Goal: Information Seeking & Learning: Learn about a topic

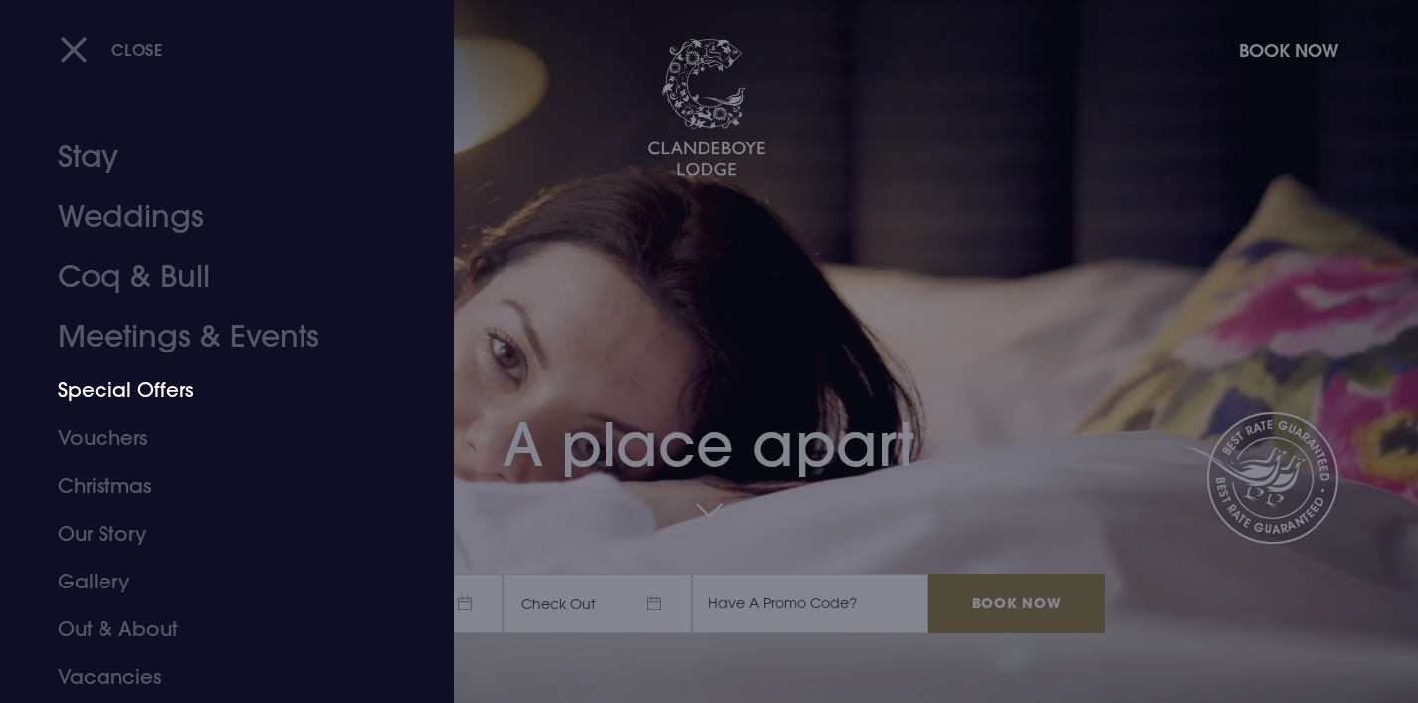
click at [138, 381] on link "Special Offers" at bounding box center [215, 390] width 315 height 48
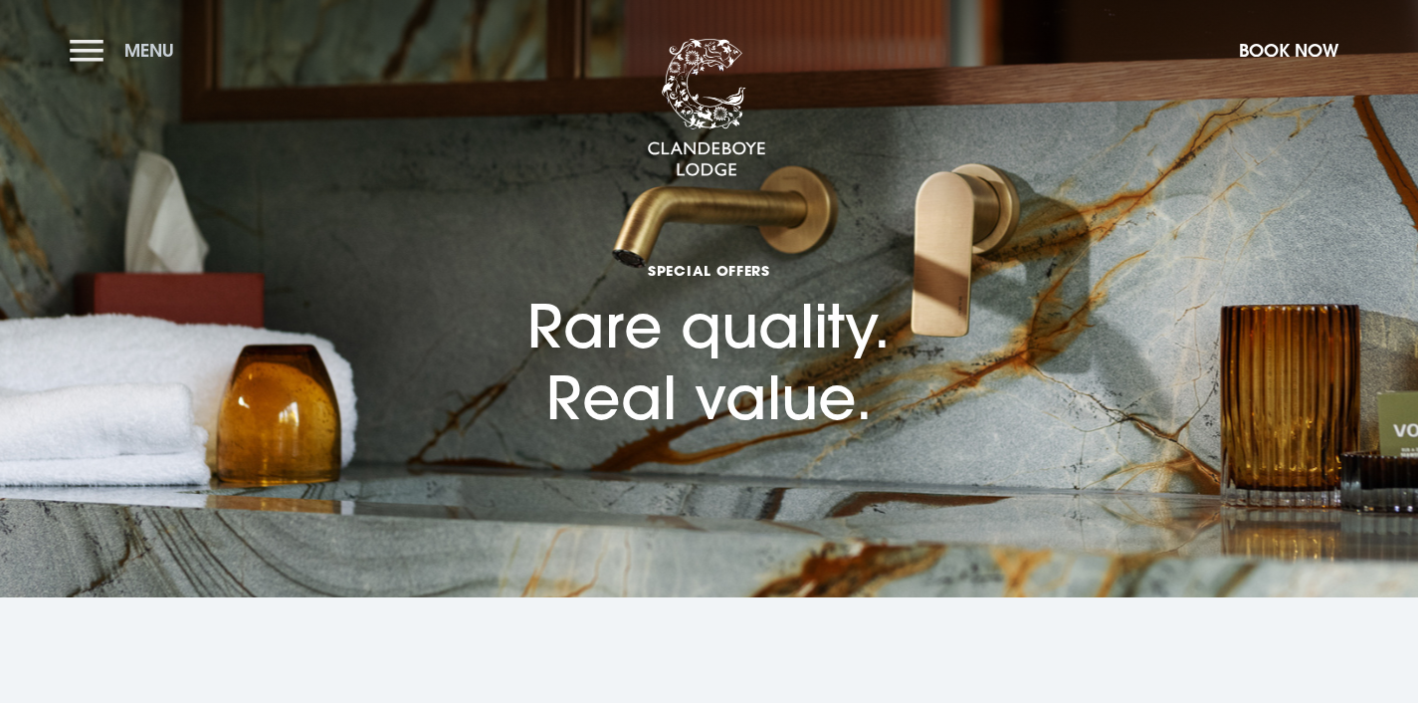
click at [104, 61] on button "Menu" at bounding box center [127, 50] width 114 height 43
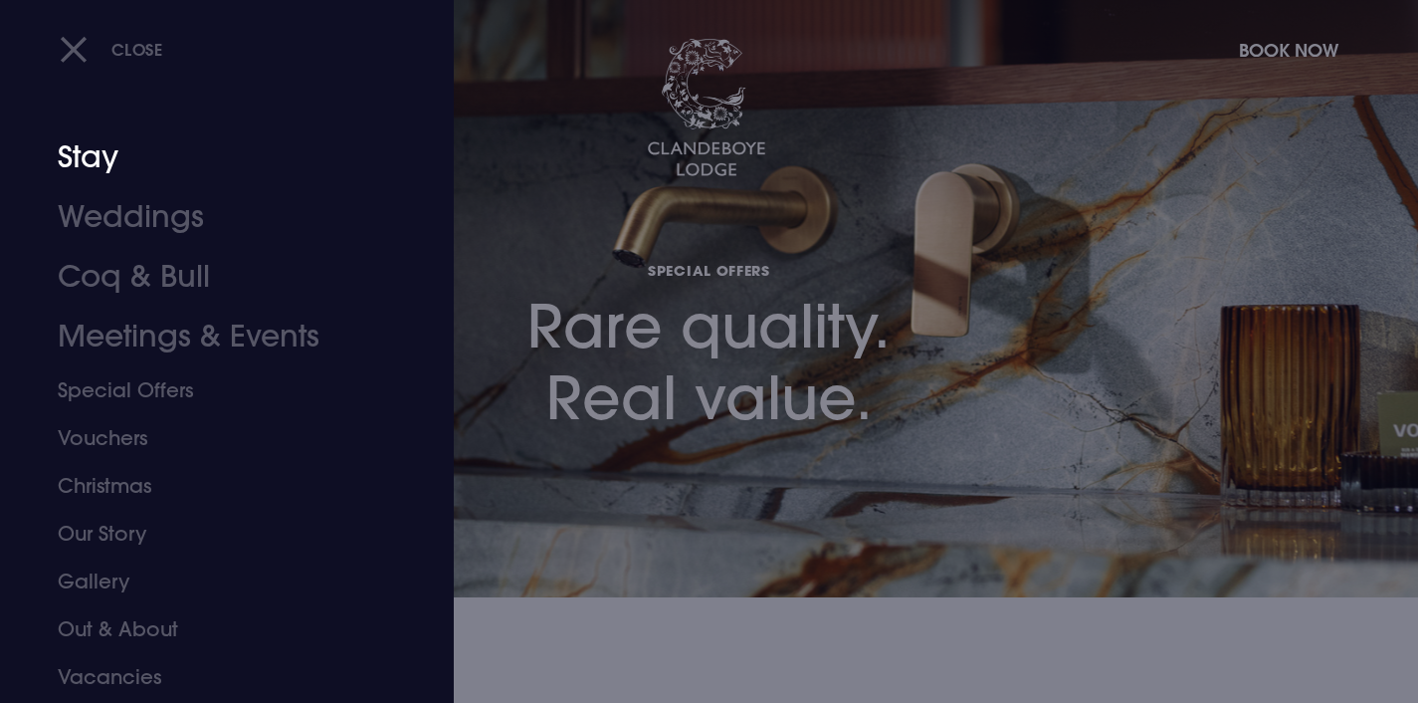
click at [119, 218] on link "Weddings" at bounding box center [215, 217] width 315 height 60
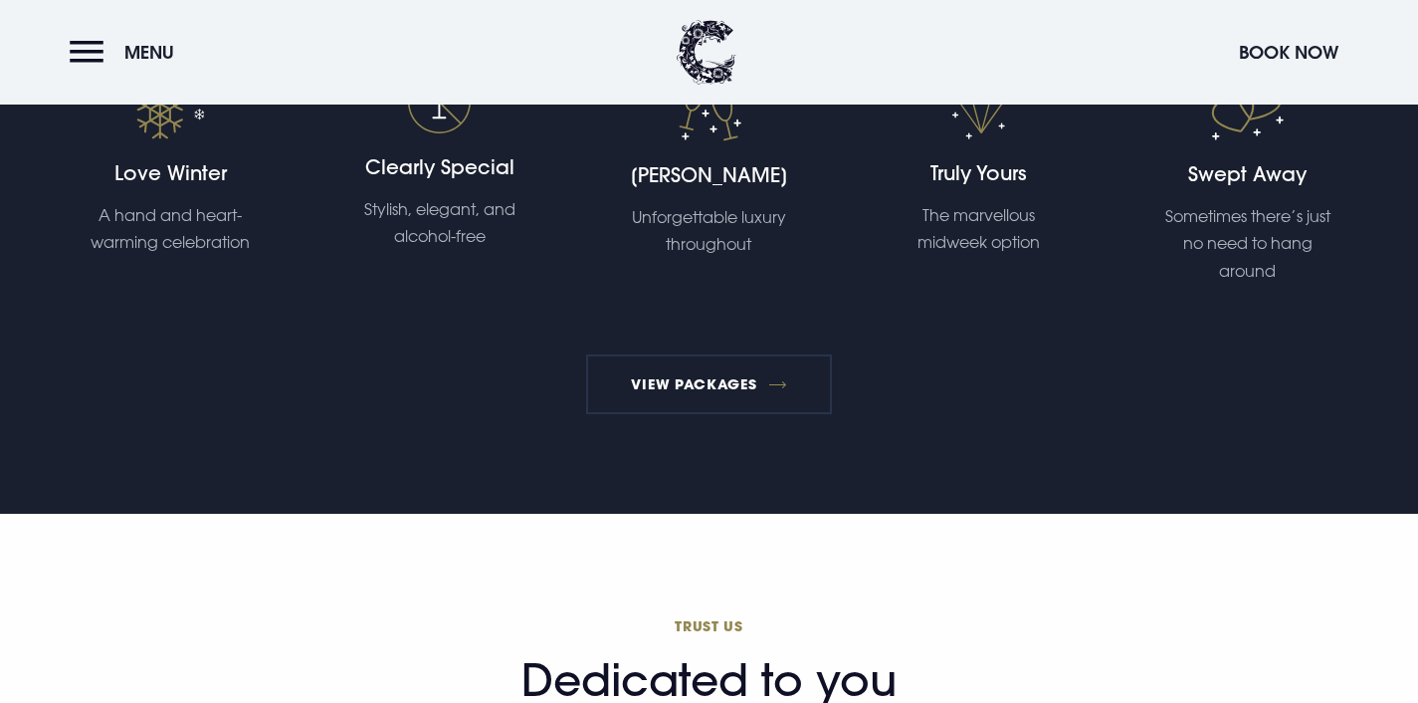
scroll to position [4417, 0]
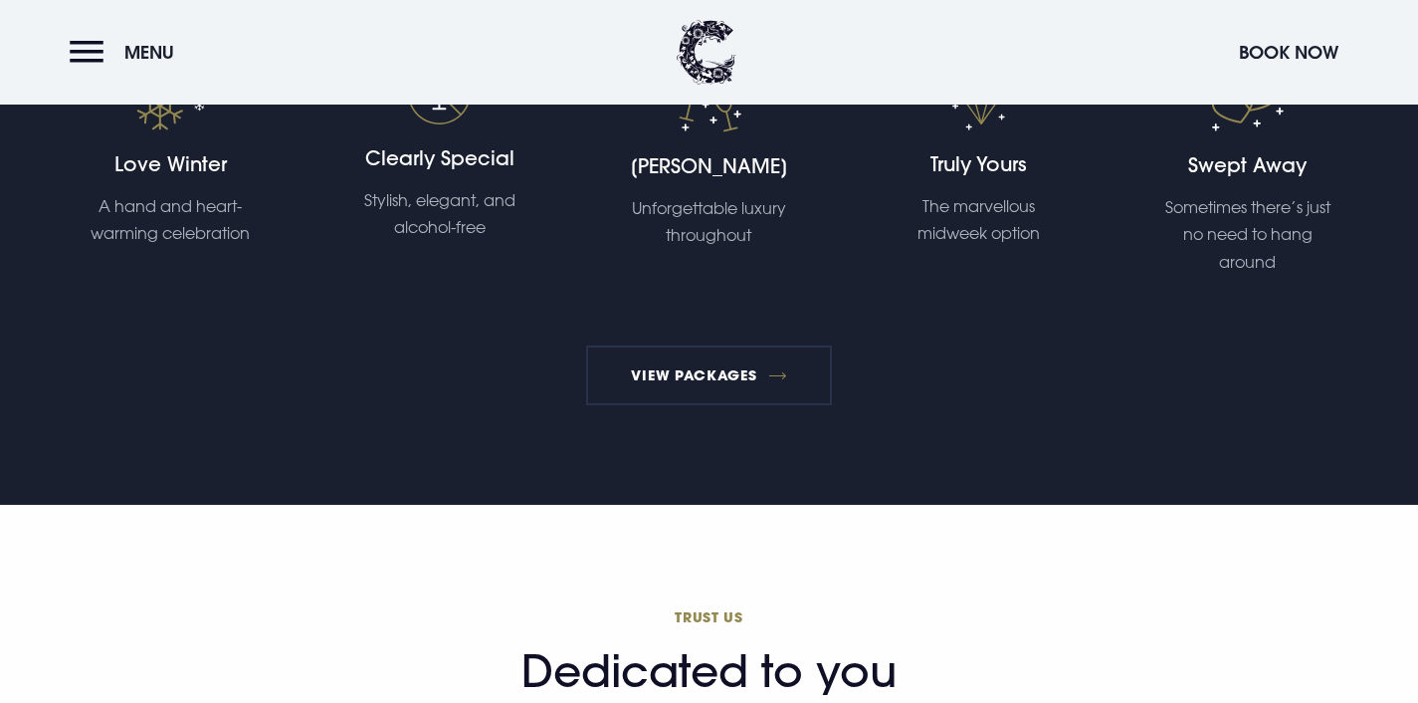
click at [691, 410] on section "Wedding Packages Spoilt for choice Our range of packages set out the broad pict…" at bounding box center [709, 132] width 1418 height 743
click at [701, 380] on link "View Packages" at bounding box center [709, 375] width 246 height 60
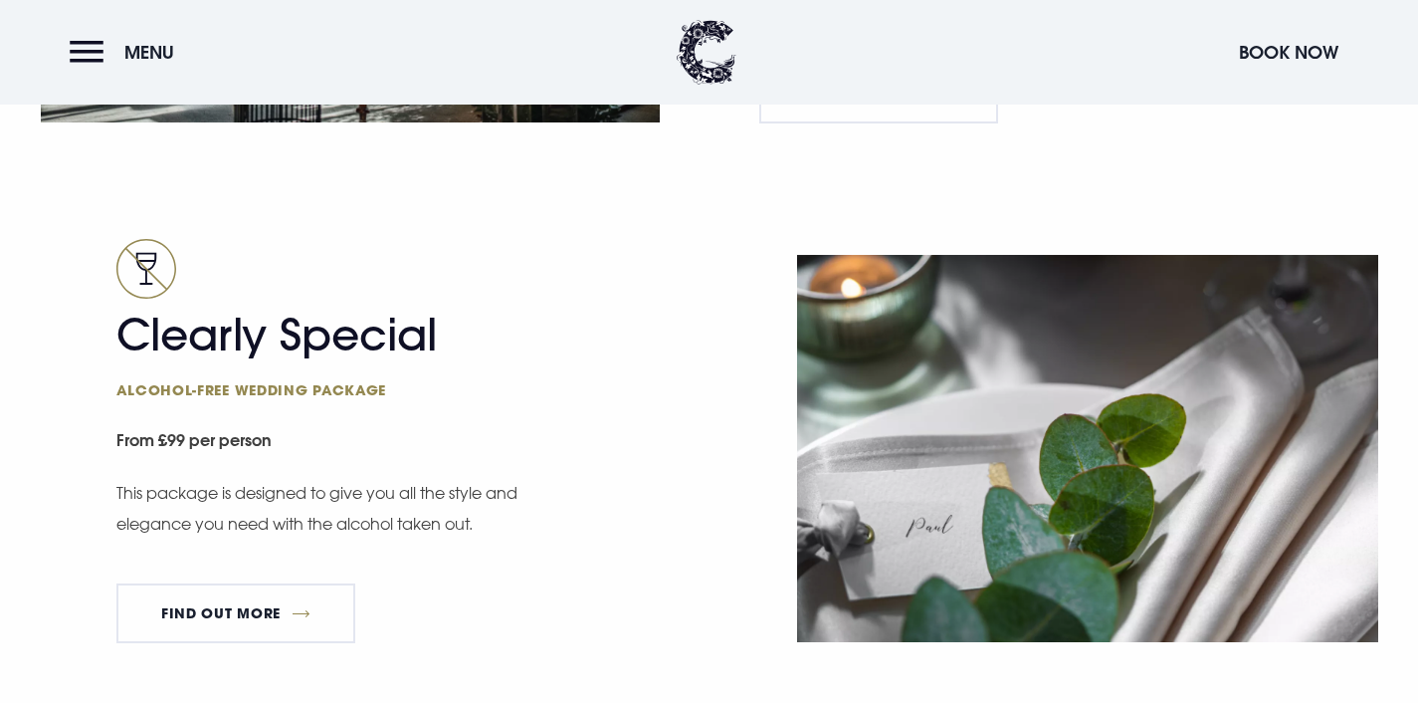
scroll to position [3437, 0]
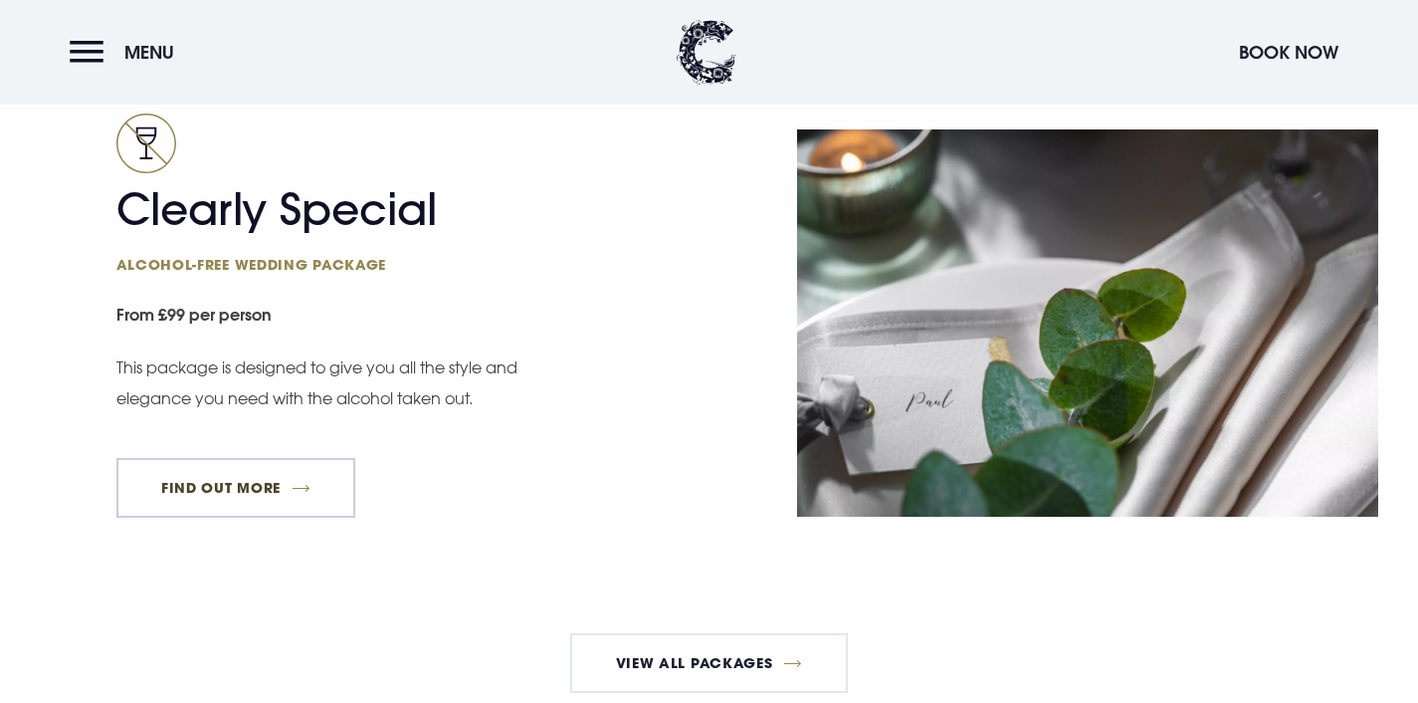
click at [265, 497] on link "FIND OUT MORE" at bounding box center [236, 488] width 240 height 60
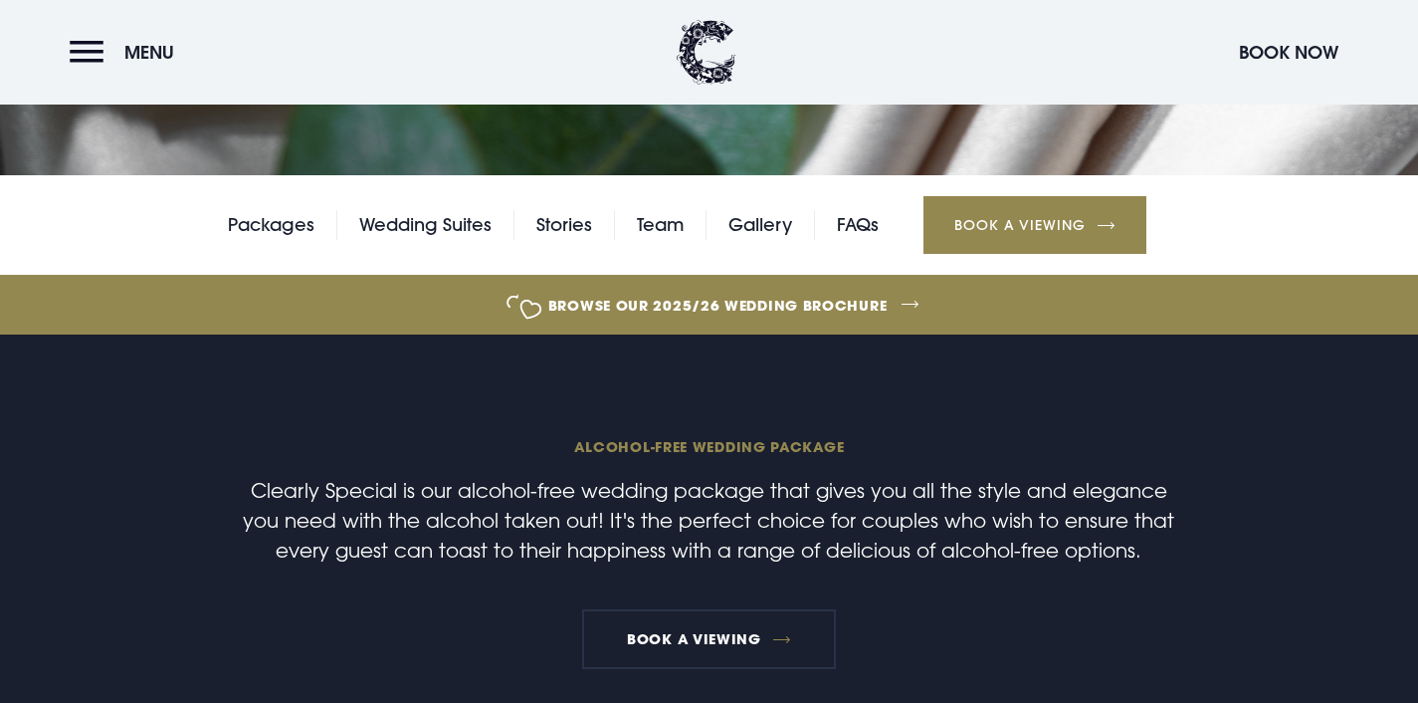
scroll to position [430, 0]
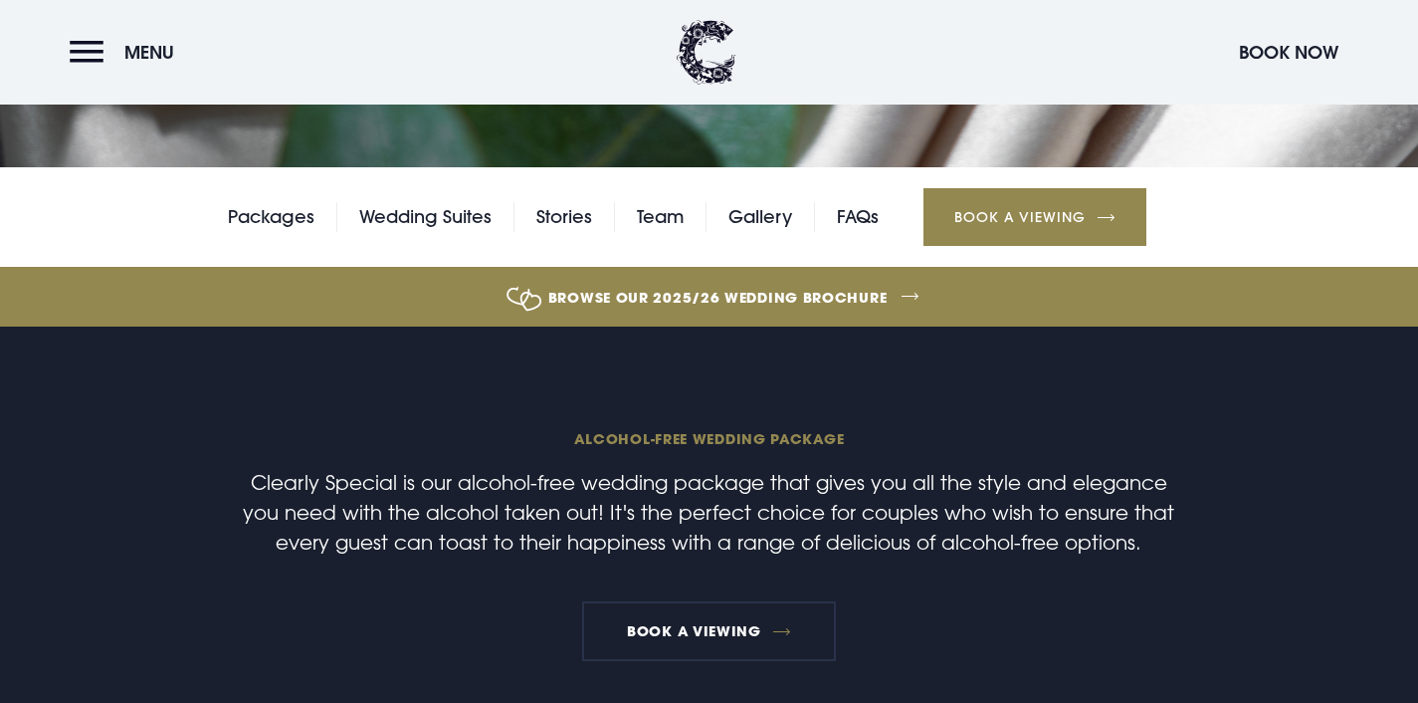
click at [489, 507] on p "Clearly Special is our alcohol-free wedding package that gives you all the styl…" at bounding box center [709, 512] width 948 height 90
drag, startPoint x: 419, startPoint y: 503, endPoint x: 531, endPoint y: 508, distance: 111.6
click at [531, 508] on p "Clearly Special is our alcohol-free wedding package that gives you all the styl…" at bounding box center [709, 512] width 948 height 90
drag, startPoint x: 531, startPoint y: 508, endPoint x: 658, endPoint y: 511, distance: 127.4
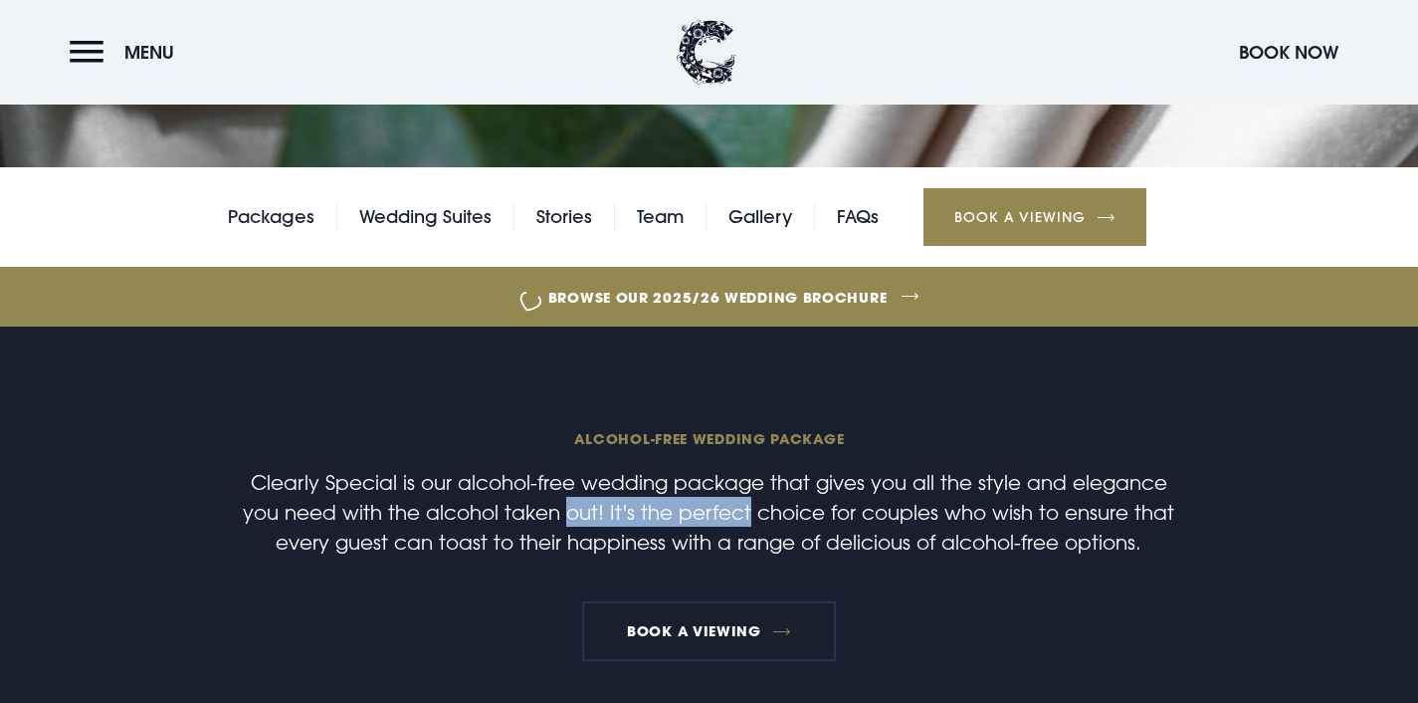
click at [658, 511] on p "Clearly Special is our alcohol-free wedding package that gives you all the styl…" at bounding box center [709, 512] width 948 height 90
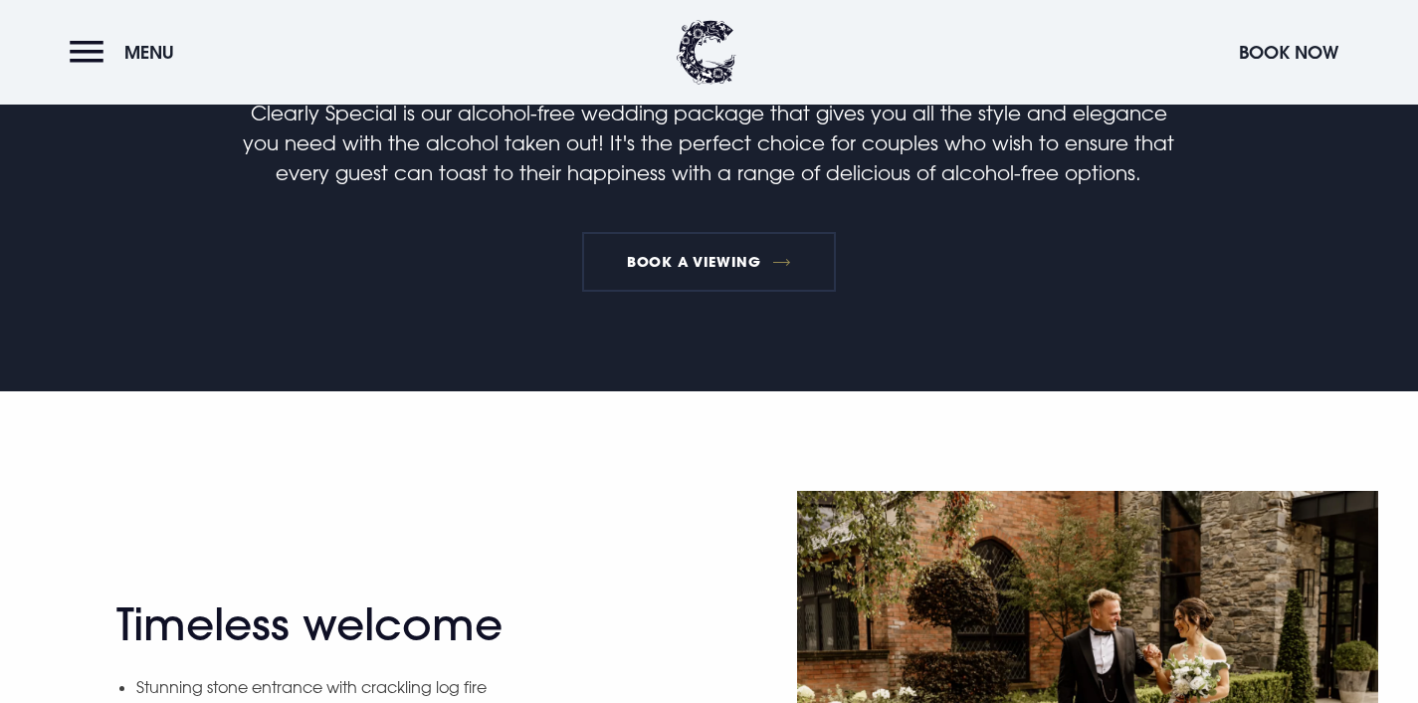
scroll to position [487, 0]
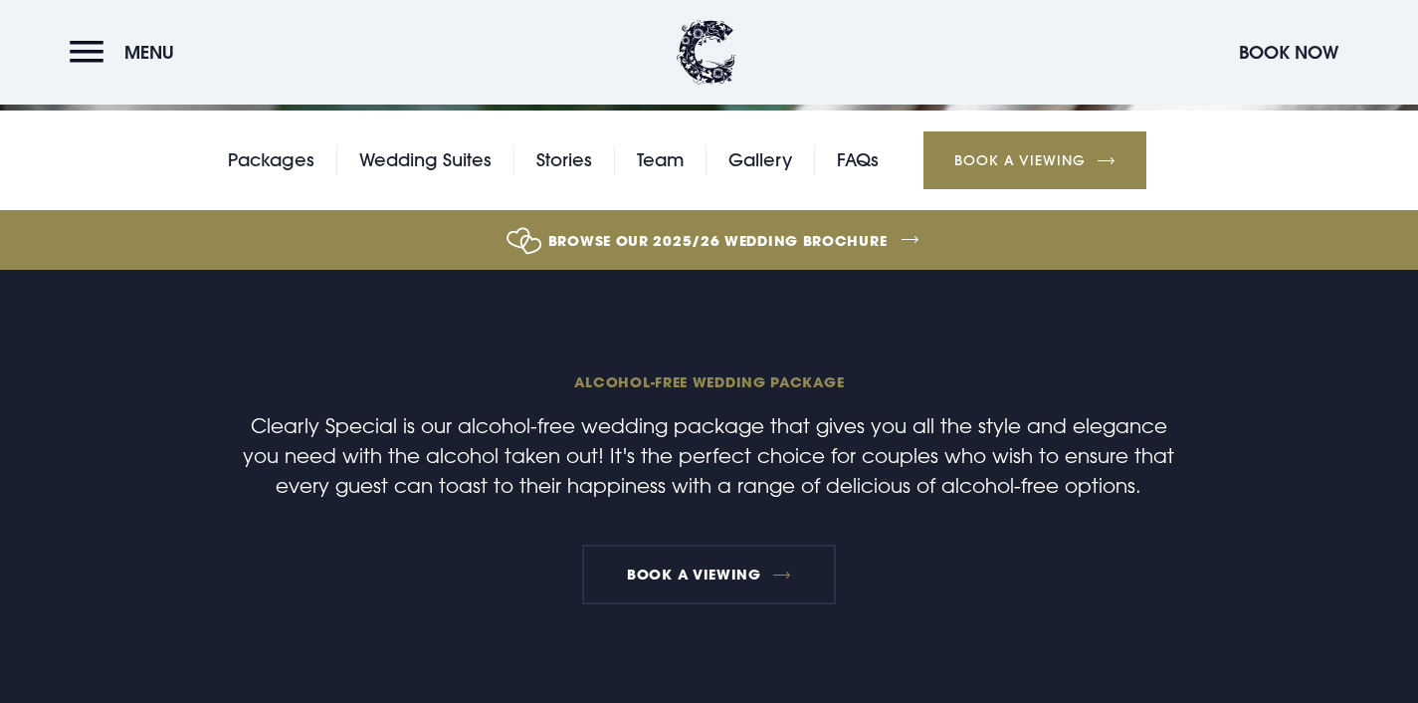
click at [644, 416] on p "Clearly Special is our alcohol-free wedding package that gives you all the styl…" at bounding box center [709, 455] width 948 height 90
click at [727, 244] on link "Browse our 2025/26 wedding brochure" at bounding box center [718, 240] width 3176 height 75
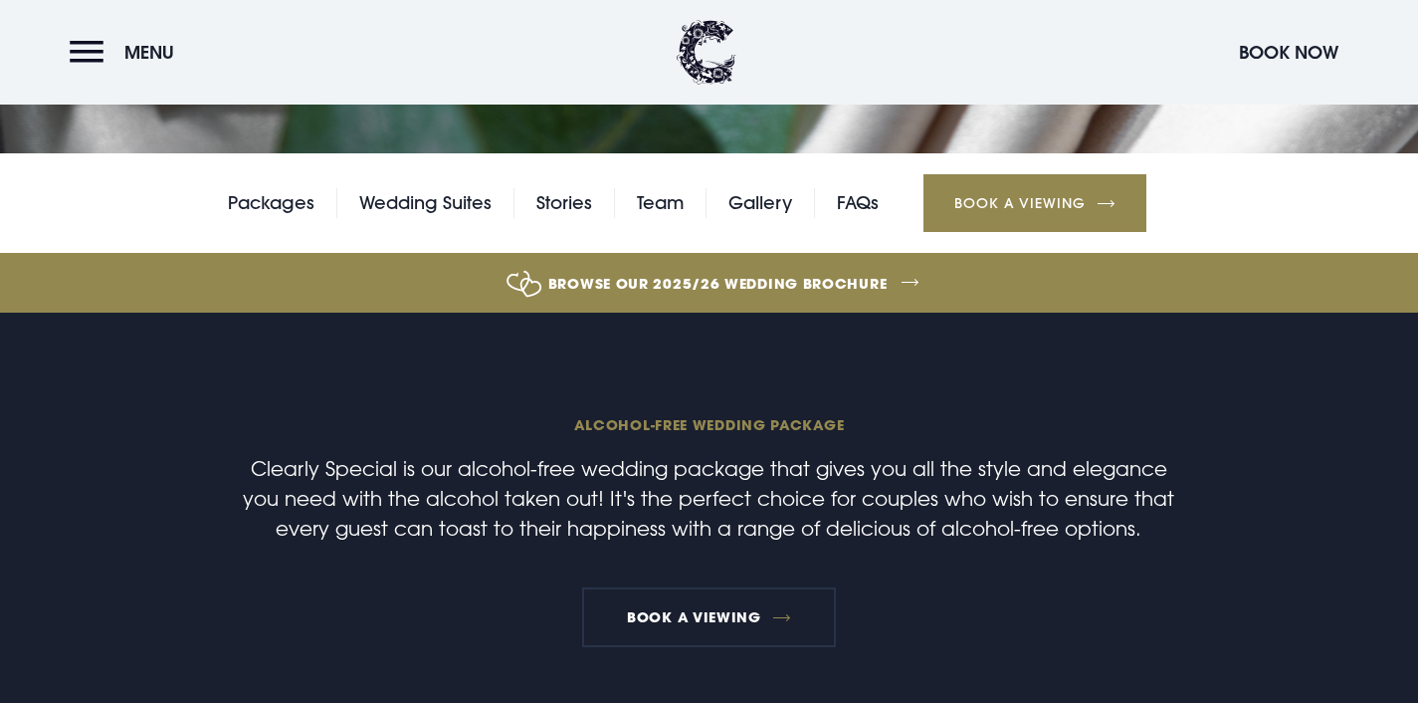
scroll to position [445, 0]
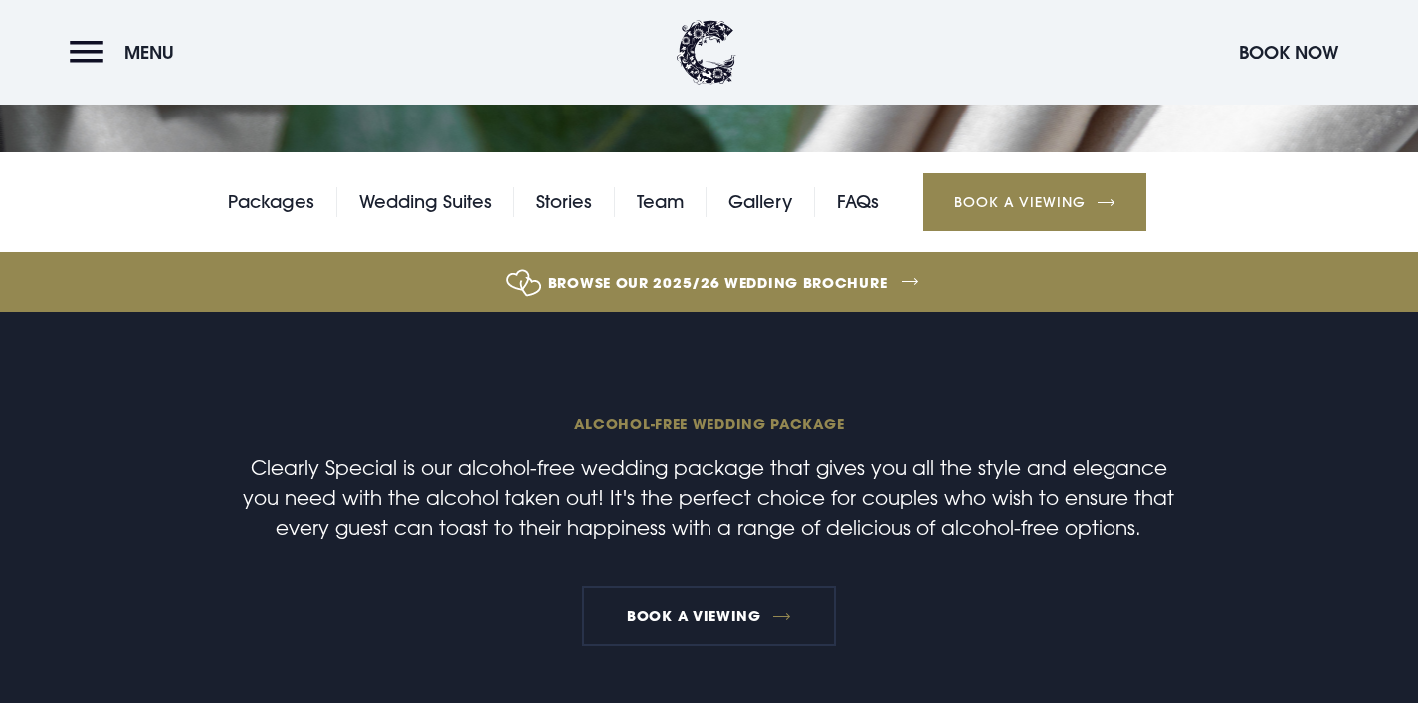
click at [646, 448] on div "Alcohol-free wedding package Clearly Special is our alcohol-free wedding packag…" at bounding box center [709, 528] width 1138 height 235
drag, startPoint x: 573, startPoint y: 429, endPoint x: 855, endPoint y: 426, distance: 281.7
click at [855, 426] on span "Alcohol-free wedding package" at bounding box center [709, 423] width 948 height 19
copy span "Alcohol-free wedding package"
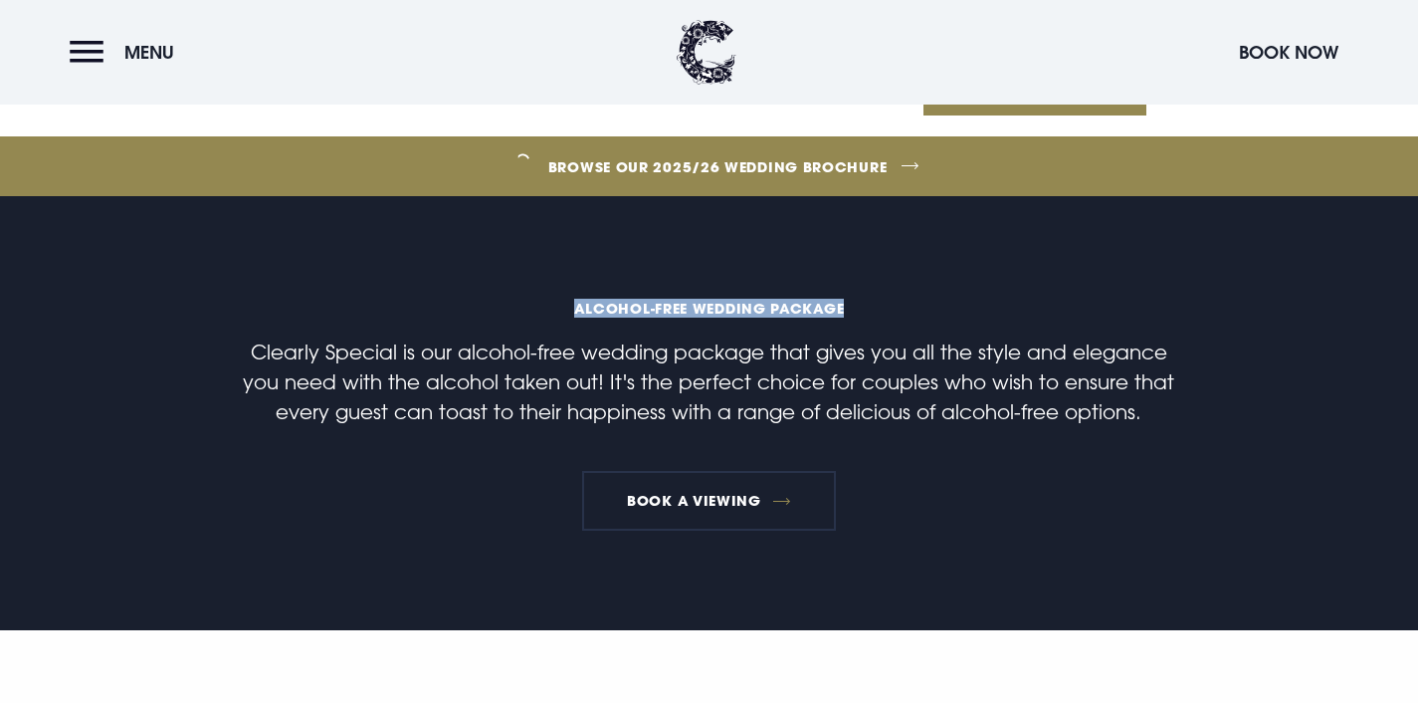
scroll to position [574, 0]
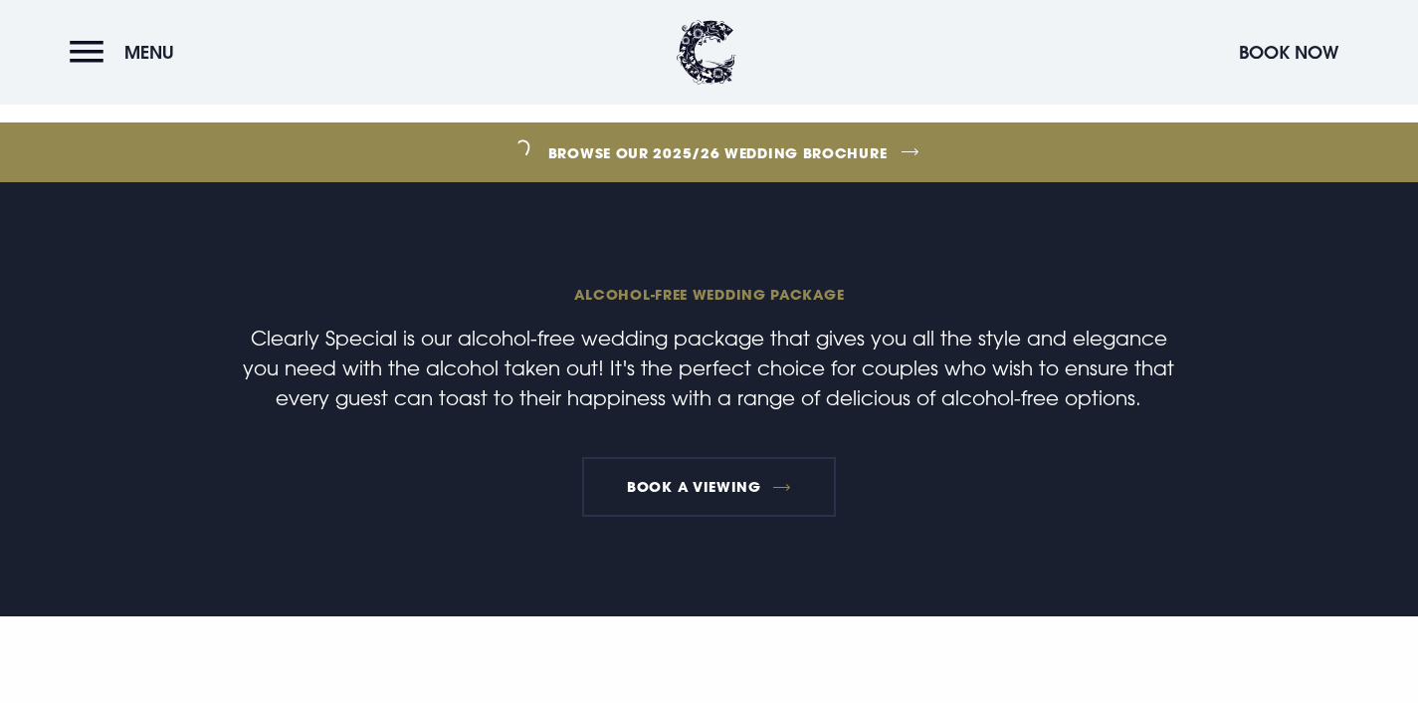
click at [567, 428] on div "Alcohol-free wedding package Clearly Special is our alcohol-free wedding packag…" at bounding box center [709, 399] width 1138 height 235
click at [460, 351] on p "Clearly Special is our alcohol-free wedding package that gives you all the styl…" at bounding box center [709, 367] width 948 height 90
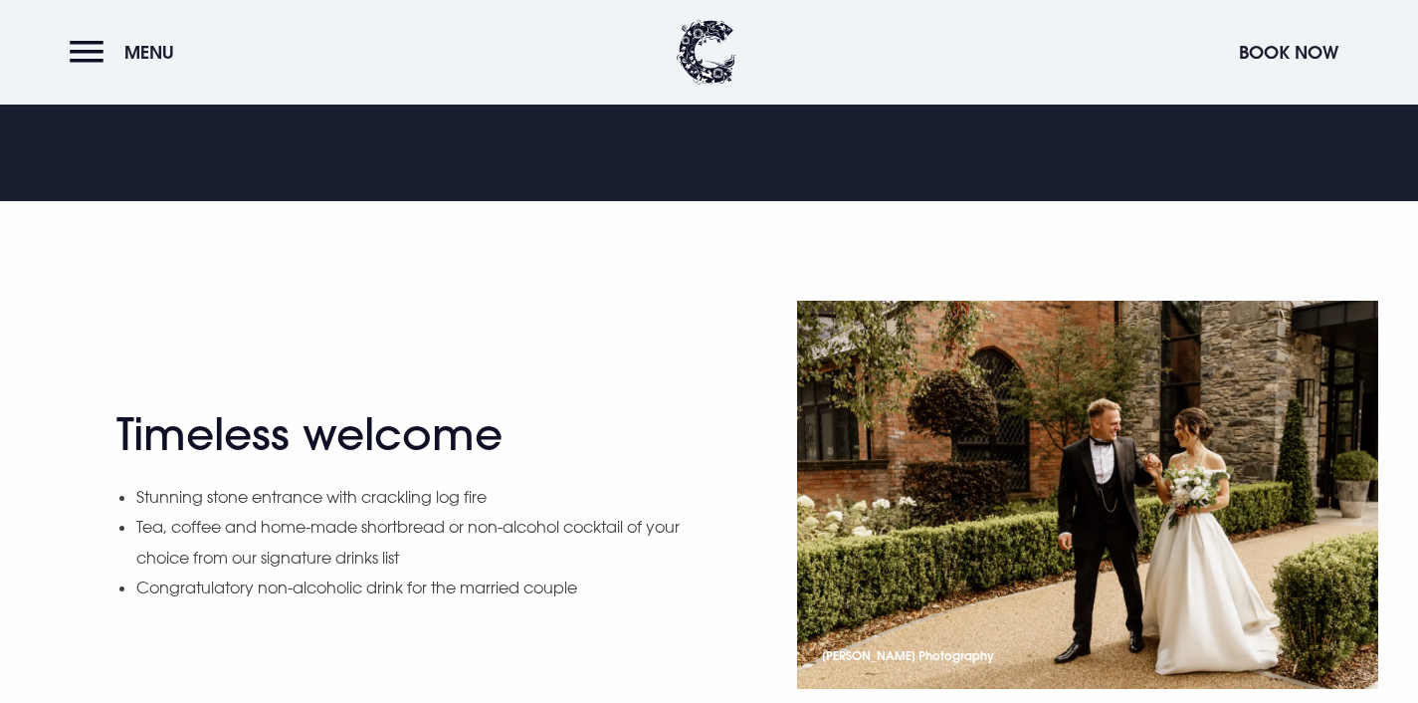
scroll to position [1047, 0]
